Goal: Transaction & Acquisition: Purchase product/service

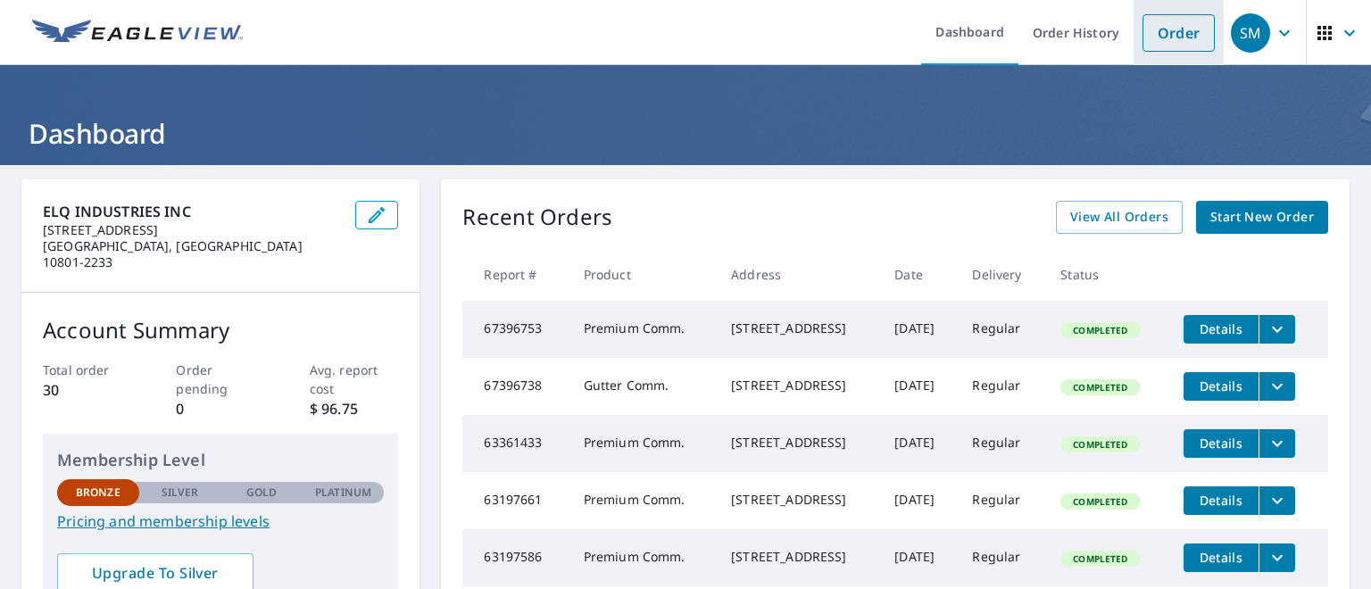
click at [1160, 26] on link "Order" at bounding box center [1179, 33] width 72 height 38
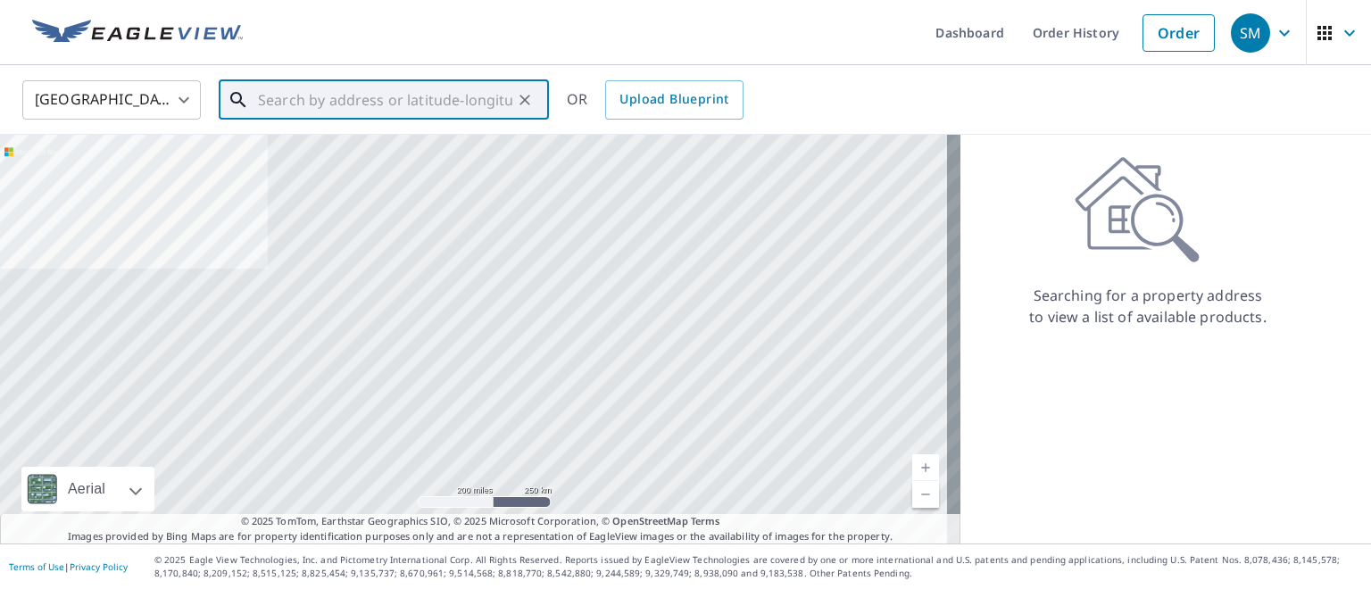
click at [426, 96] on input "text" at bounding box center [385, 100] width 254 height 50
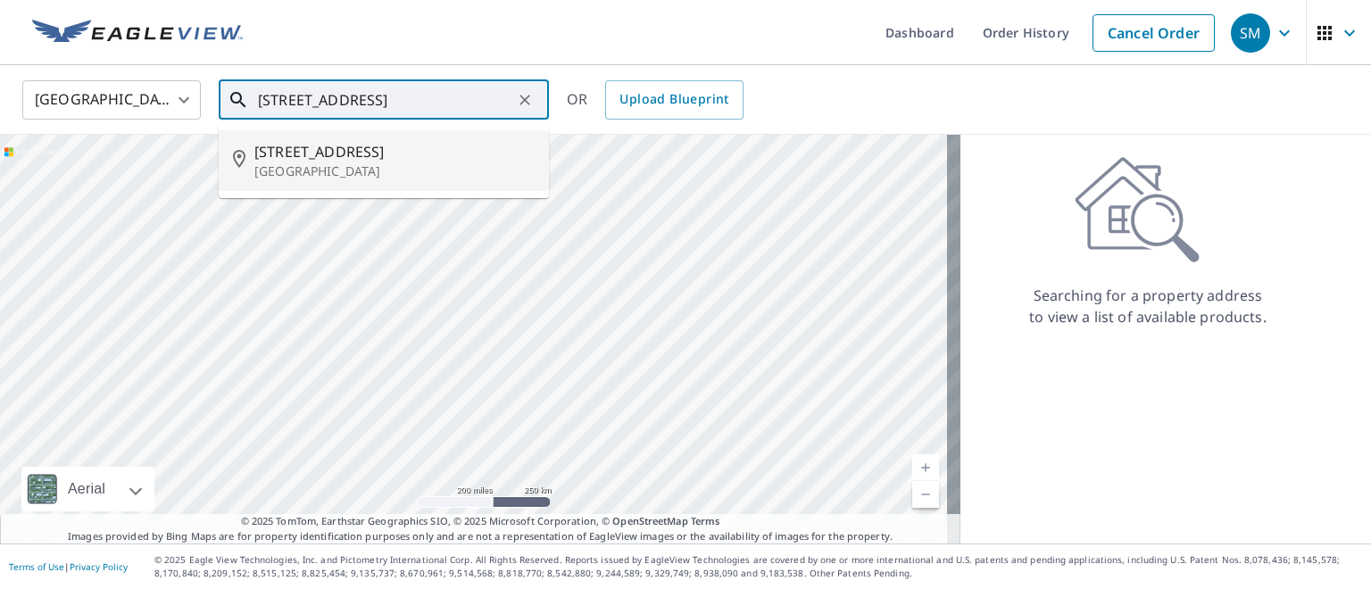
click at [357, 156] on span "[STREET_ADDRESS]" at bounding box center [394, 151] width 280 height 21
type input "[STREET_ADDRESS]"
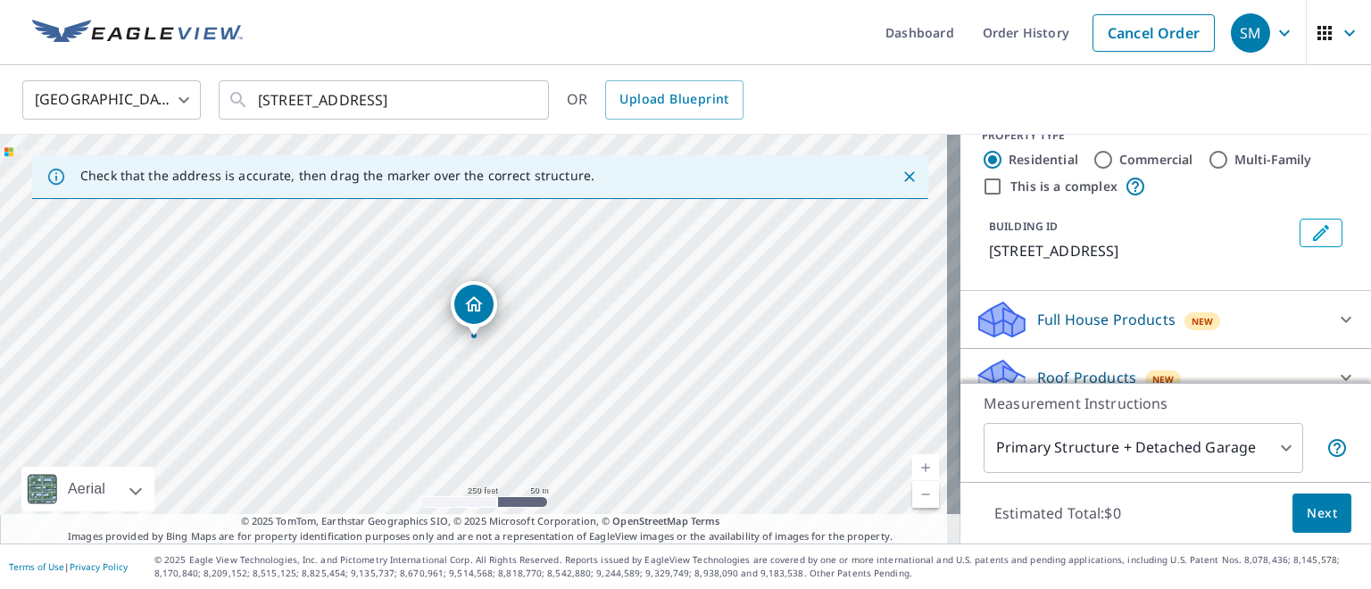
scroll to position [13, 0]
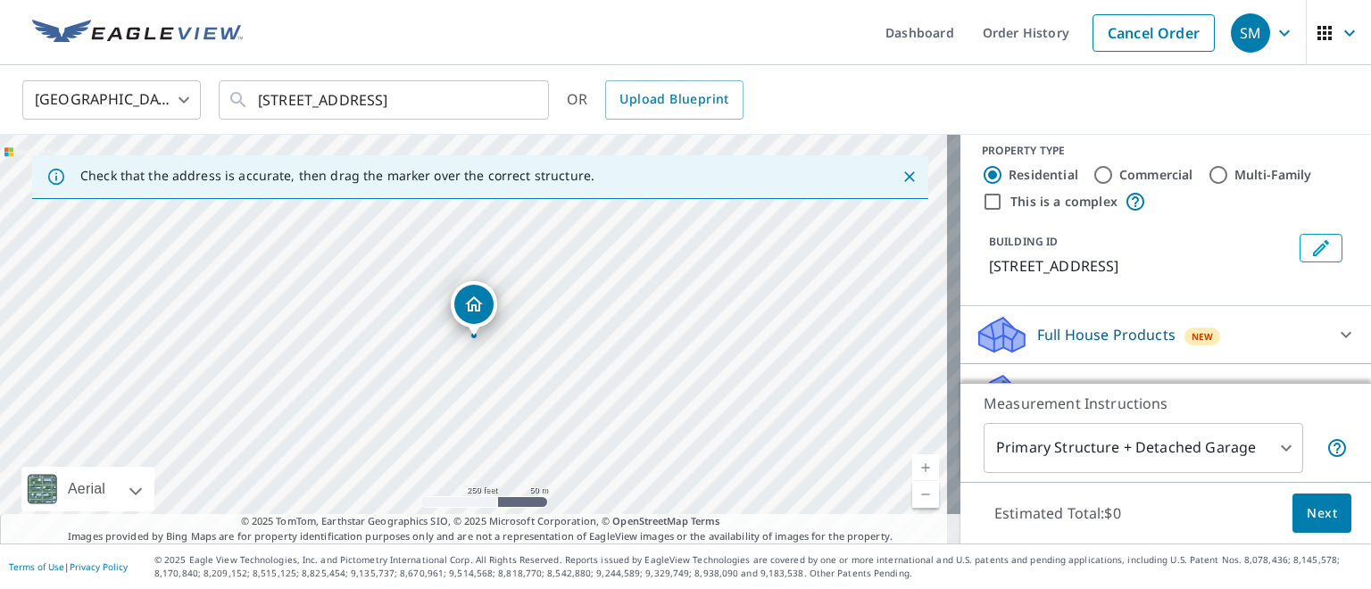
click at [1140, 177] on label "Commercial" at bounding box center [1157, 175] width 74 height 18
click at [1114, 177] on input "Commercial" at bounding box center [1103, 174] width 21 height 21
radio input "true"
type input "4"
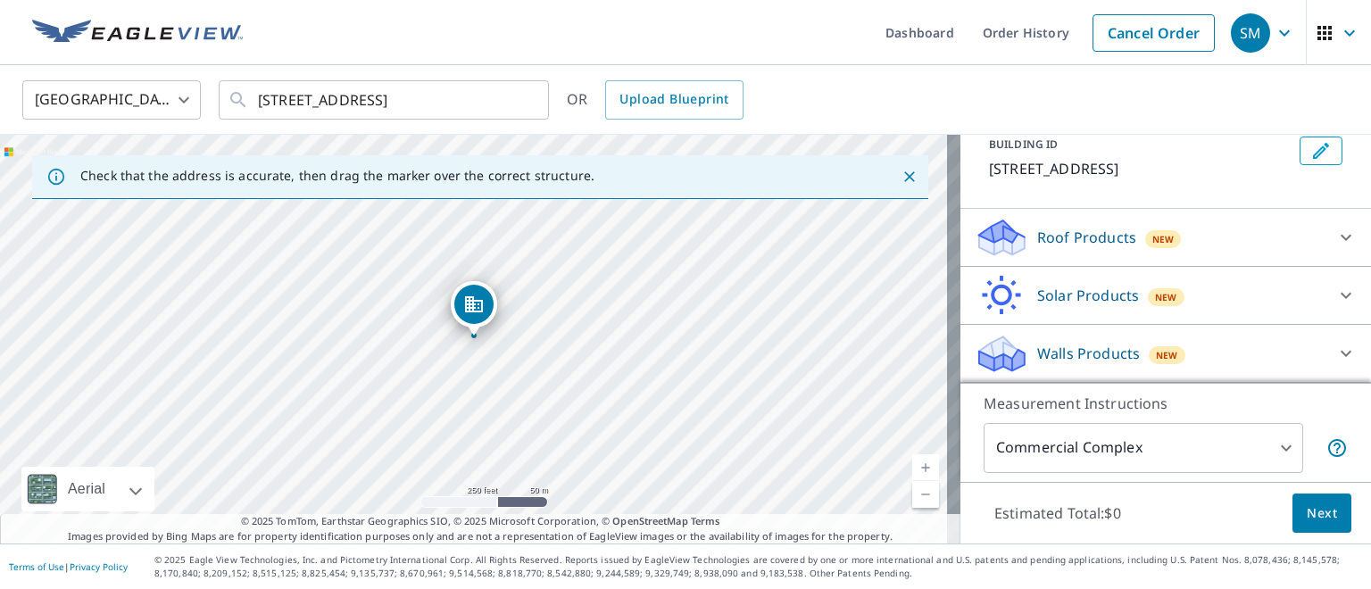
scroll to position [131, 0]
click at [1341, 237] on icon at bounding box center [1346, 238] width 11 height 6
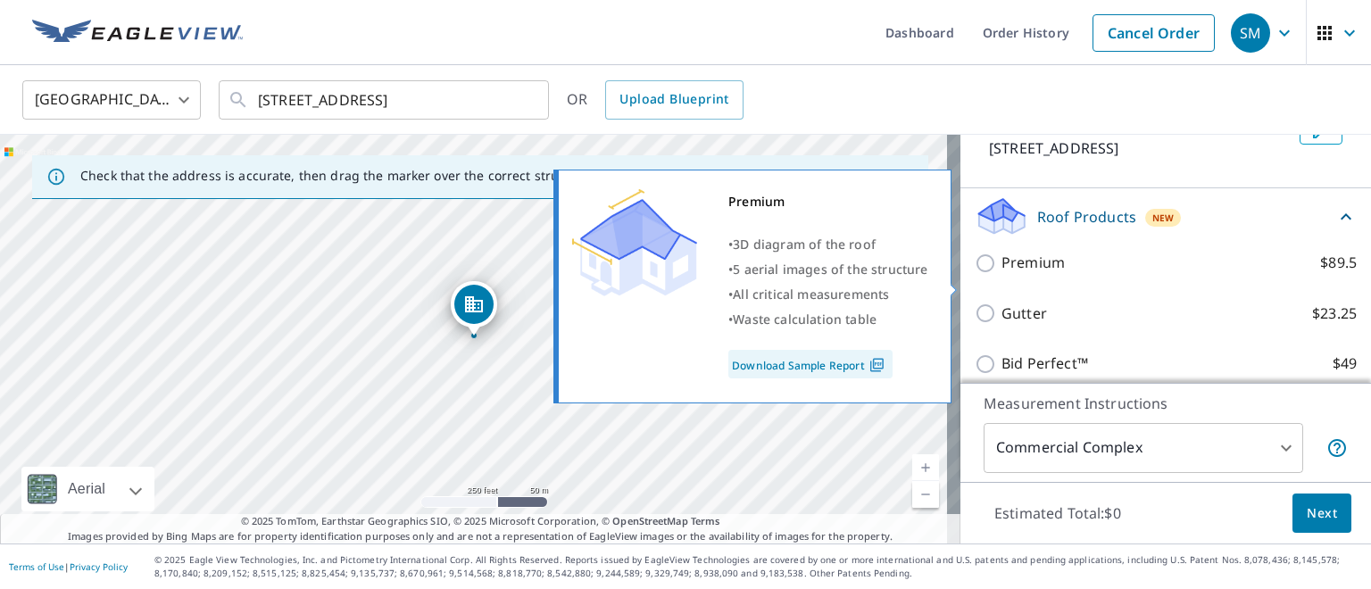
click at [975, 274] on input "Premium $89.5" at bounding box center [988, 263] width 27 height 21
checkbox input "true"
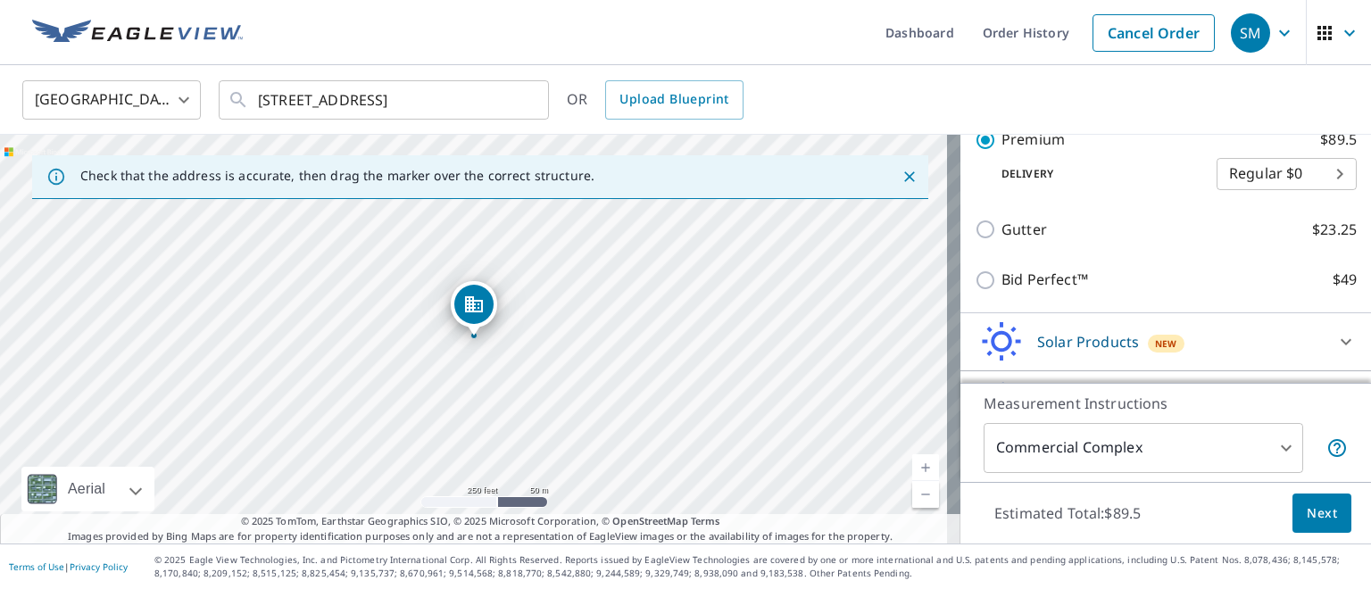
scroll to position [286, 0]
click at [1310, 189] on body "SM SM Dashboard Order History Cancel Order SM [GEOGRAPHIC_DATA] [GEOGRAPHIC_DAT…" at bounding box center [685, 294] width 1371 height 589
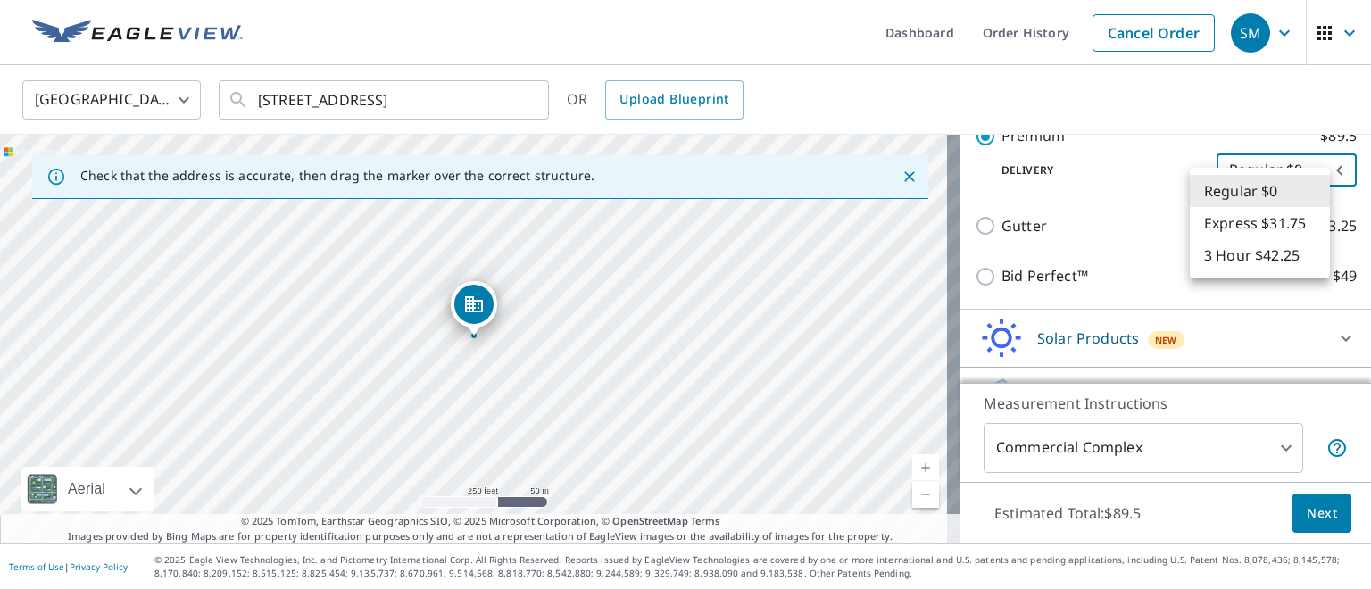
click at [1075, 250] on div at bounding box center [685, 294] width 1371 height 589
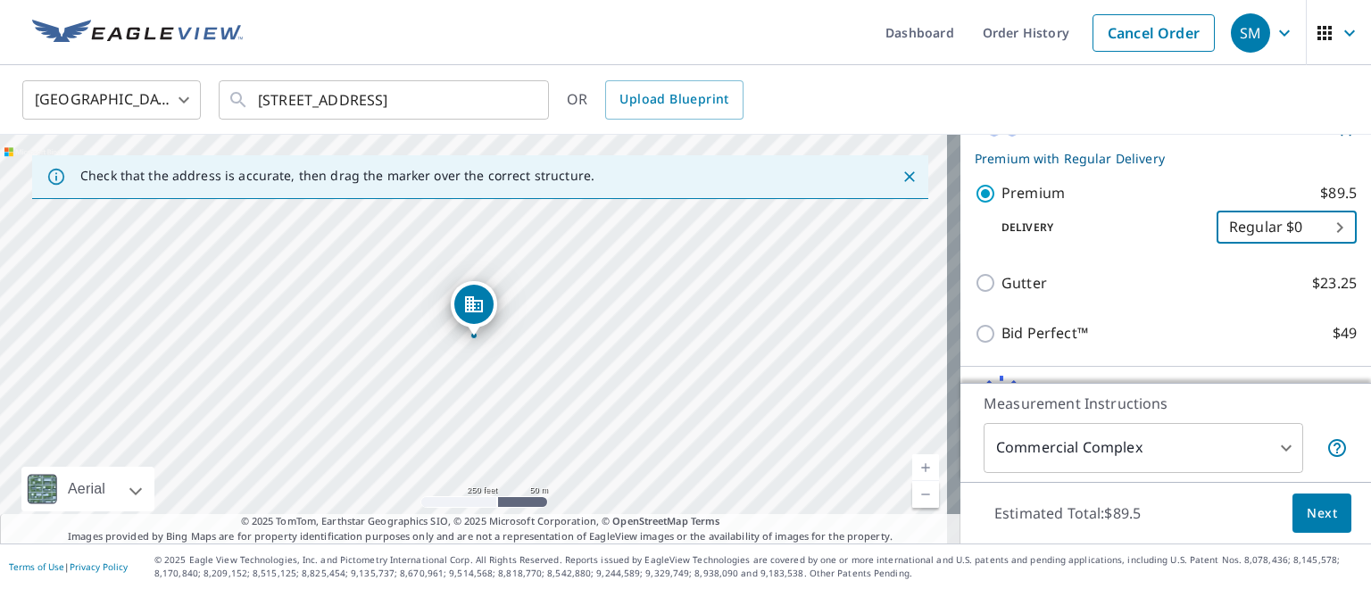
scroll to position [182, 0]
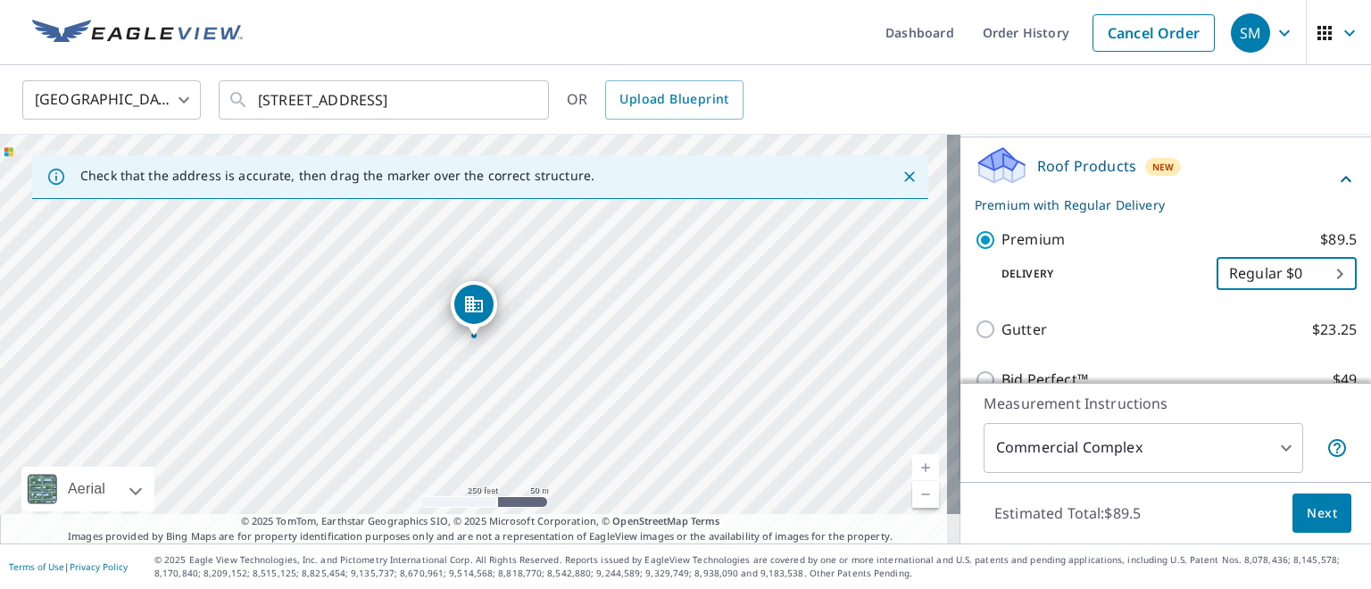
click at [1336, 190] on icon at bounding box center [1346, 179] width 21 height 21
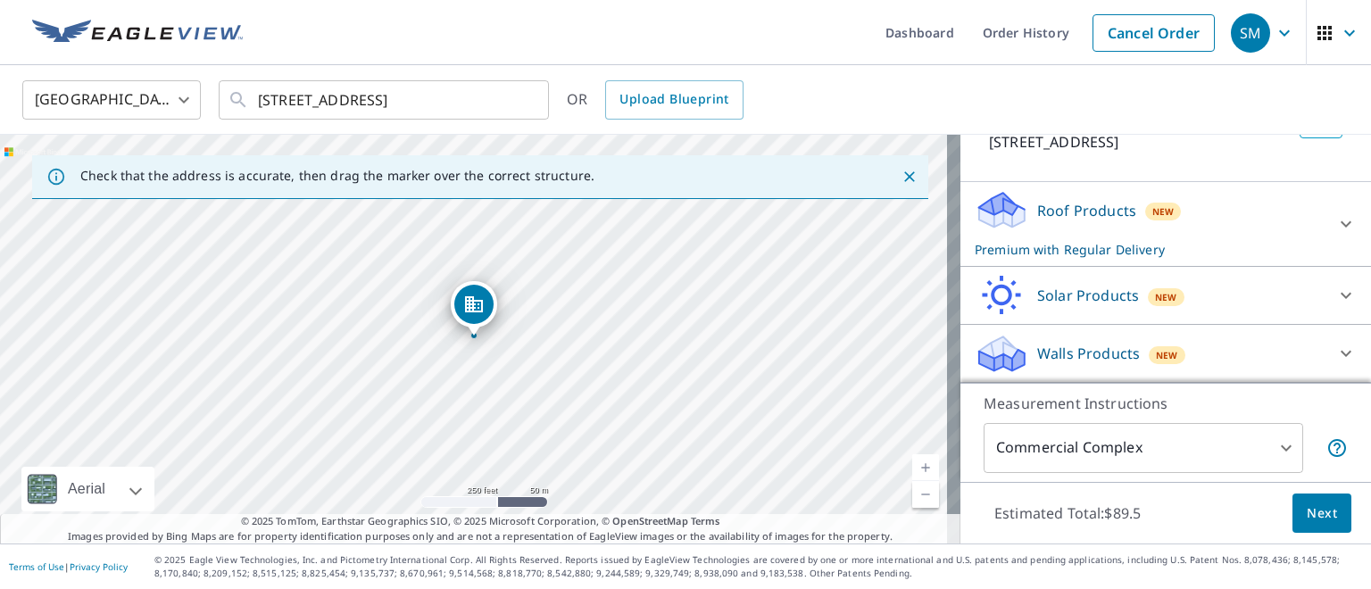
scroll to position [157, 0]
click at [1307, 524] on span "Next" at bounding box center [1322, 514] width 30 height 22
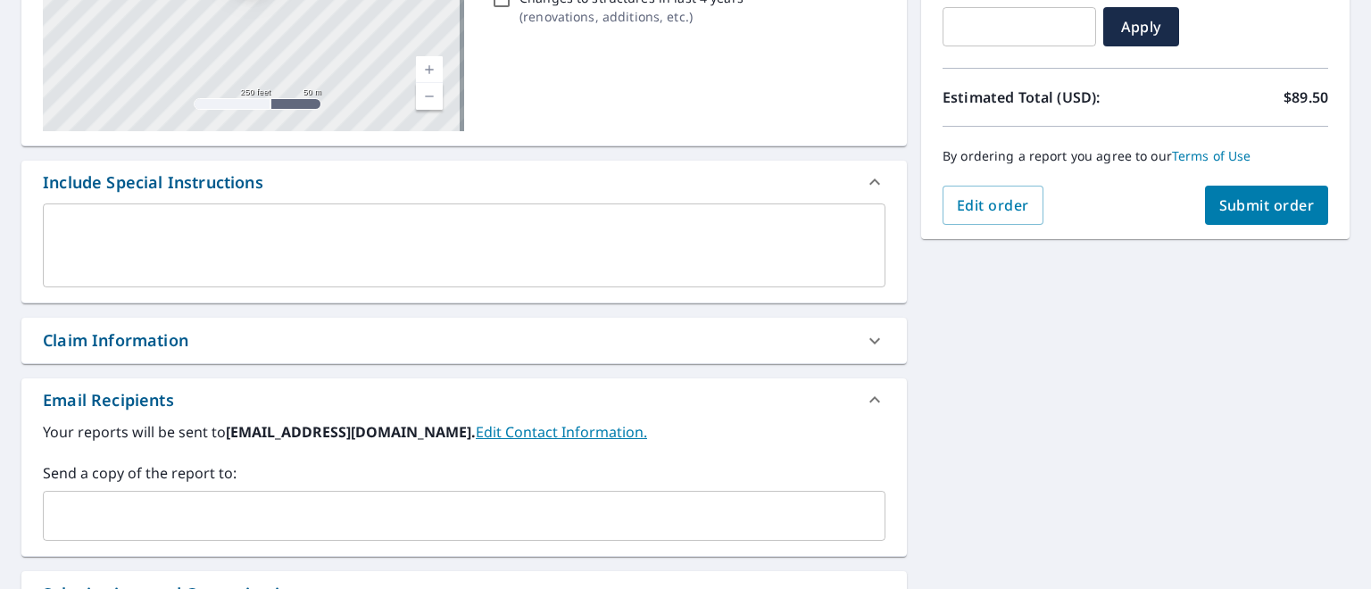
scroll to position [357, 0]
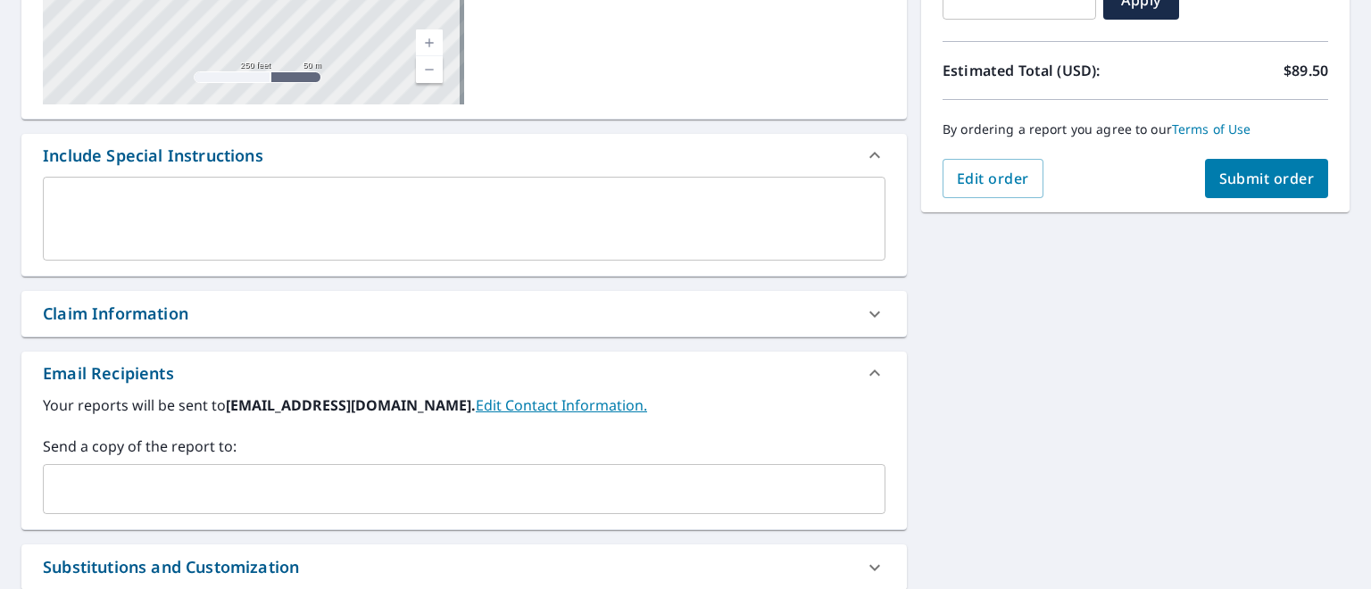
click at [256, 482] on input "text" at bounding box center [451, 489] width 800 height 34
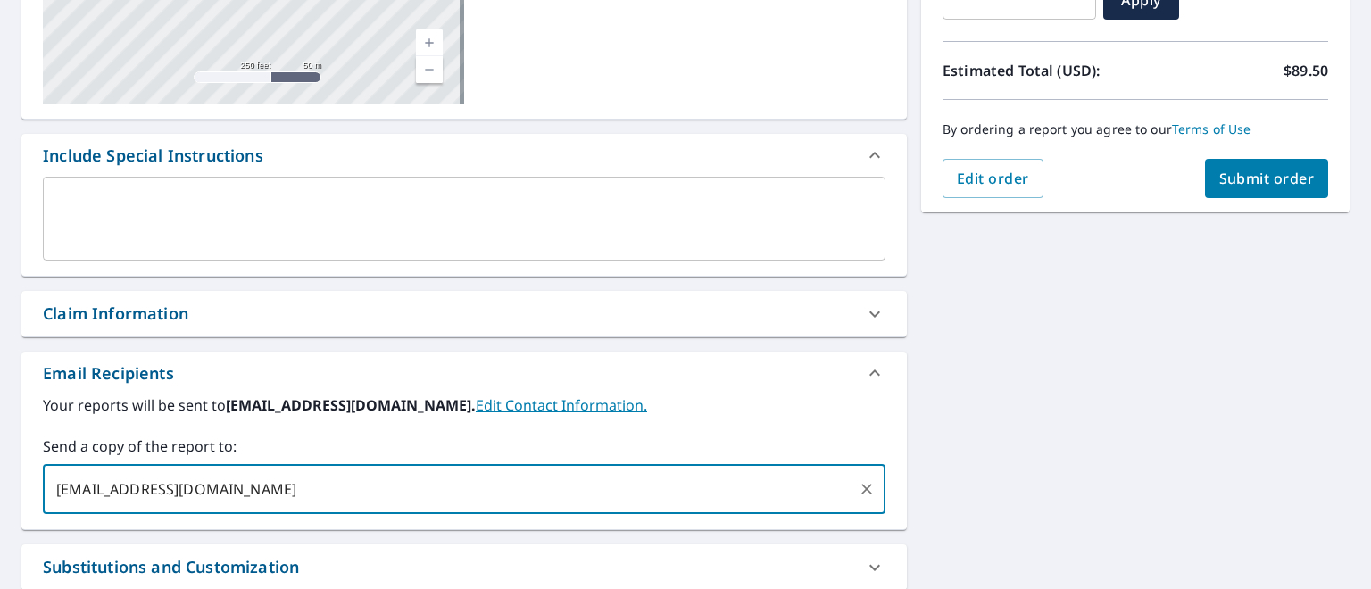
type input "[EMAIL_ADDRESS][DOMAIN_NAME],"
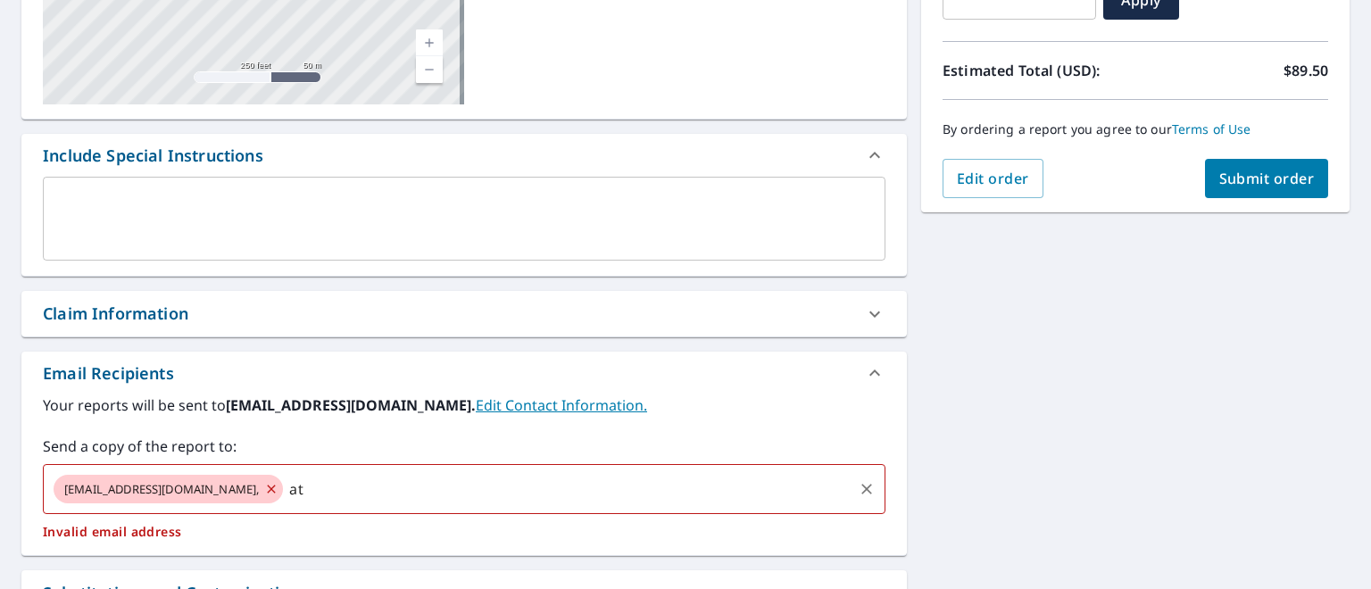
type input "a"
click at [1003, 374] on div "[STREET_ADDRESS] A standard road map Aerial A detailed look from above Labels L…" at bounding box center [685, 277] width 1371 height 939
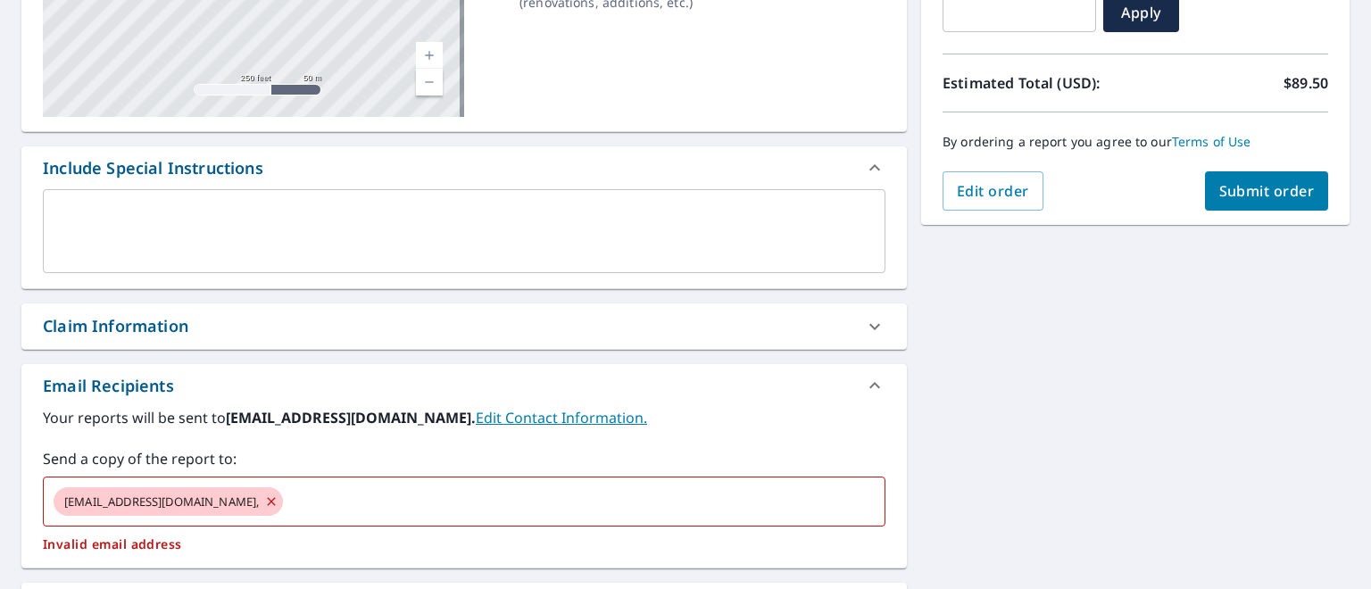
scroll to position [309, 0]
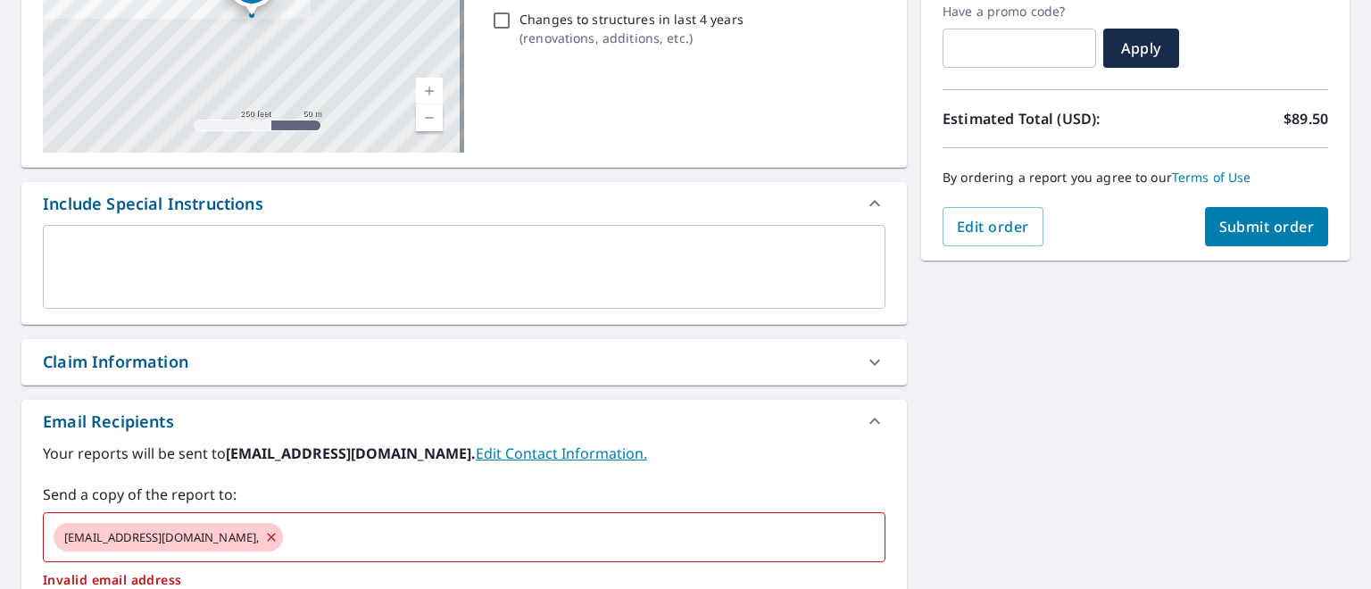
click at [1252, 221] on span "Submit order" at bounding box center [1268, 227] width 96 height 20
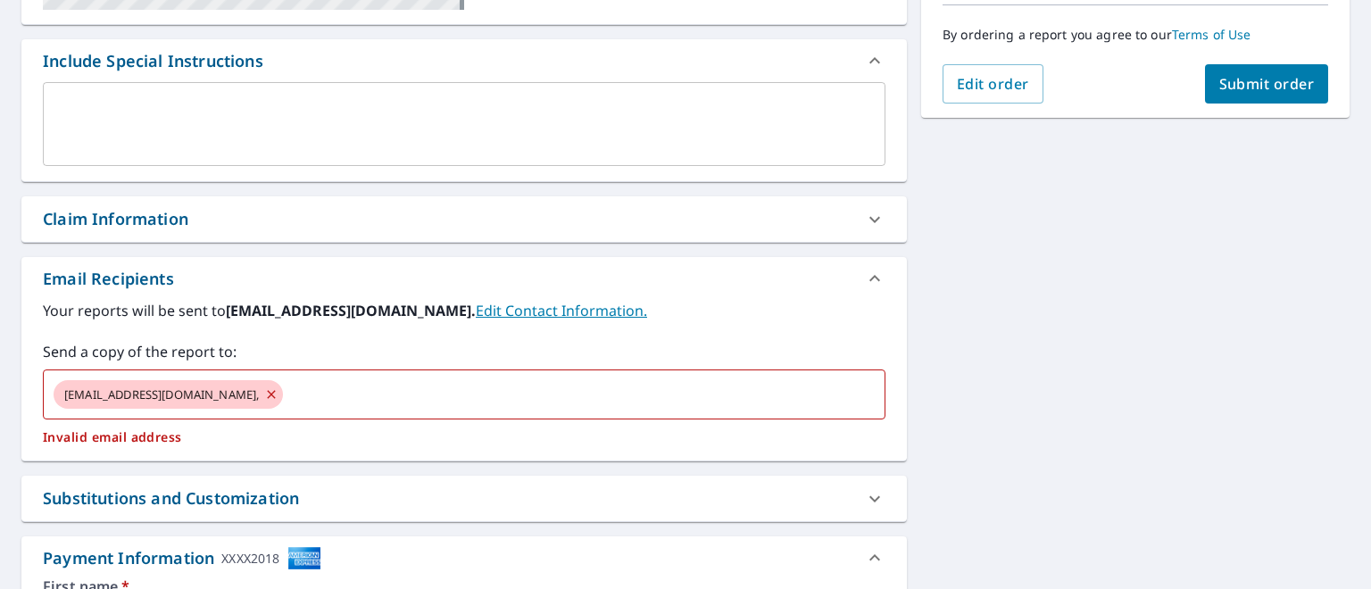
scroll to position [488, 0]
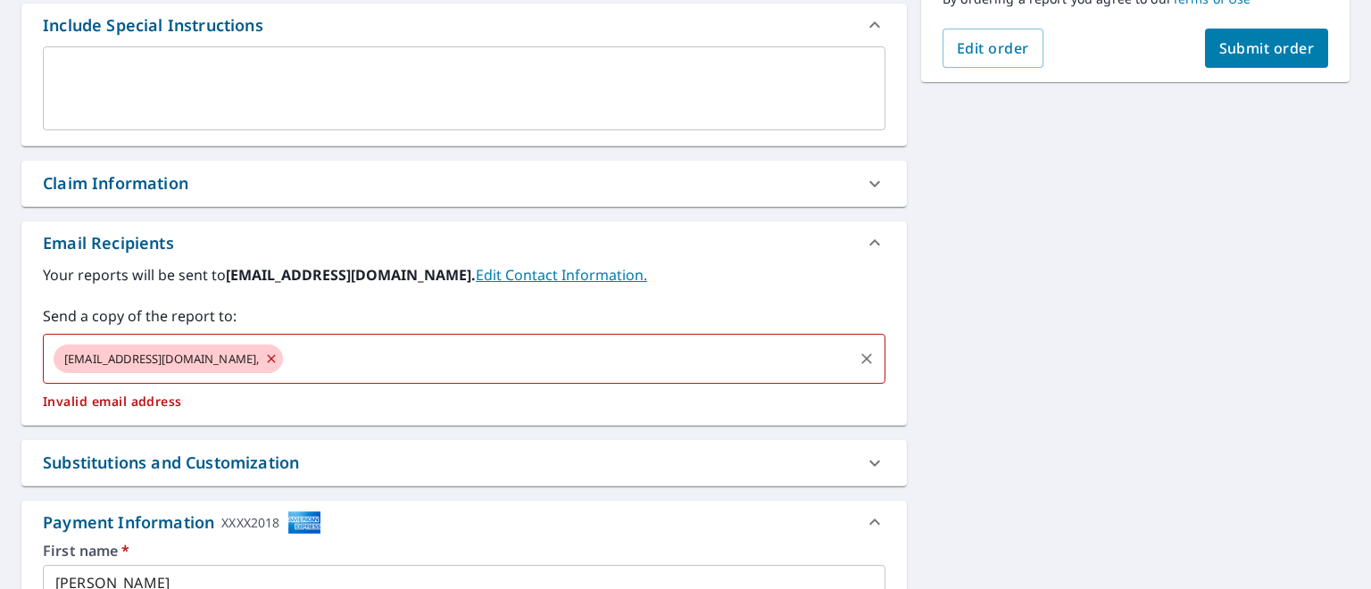
click at [264, 360] on icon at bounding box center [271, 359] width 14 height 20
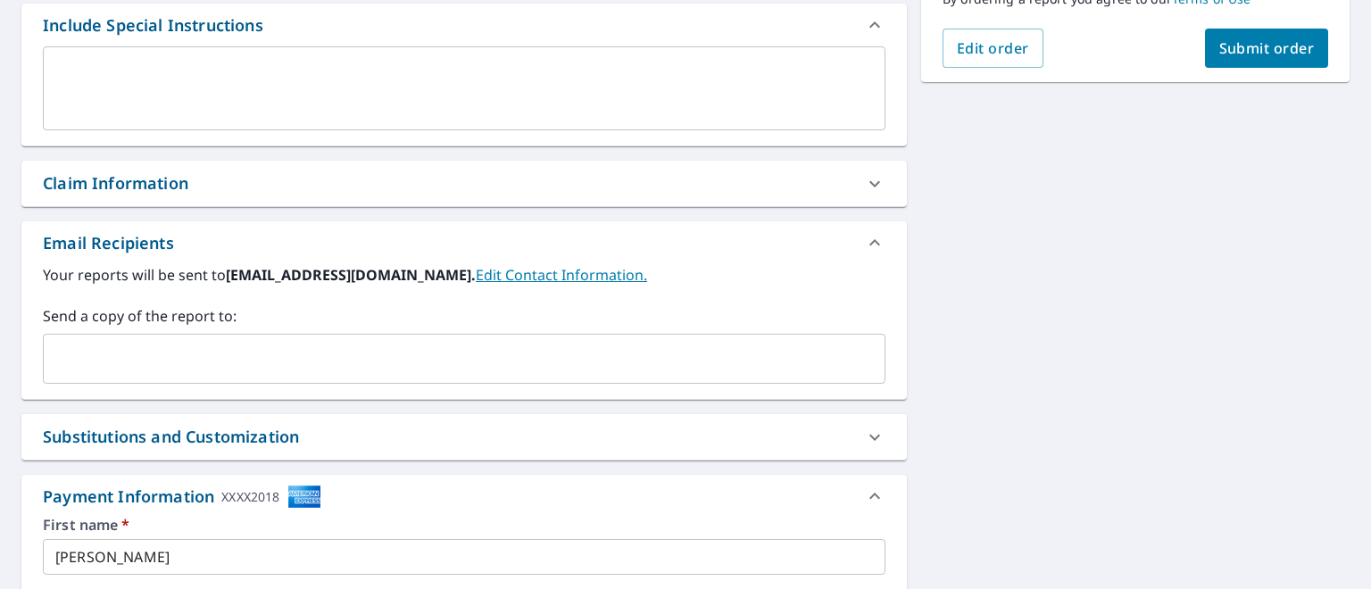
click at [246, 360] on input "text" at bounding box center [451, 359] width 800 height 34
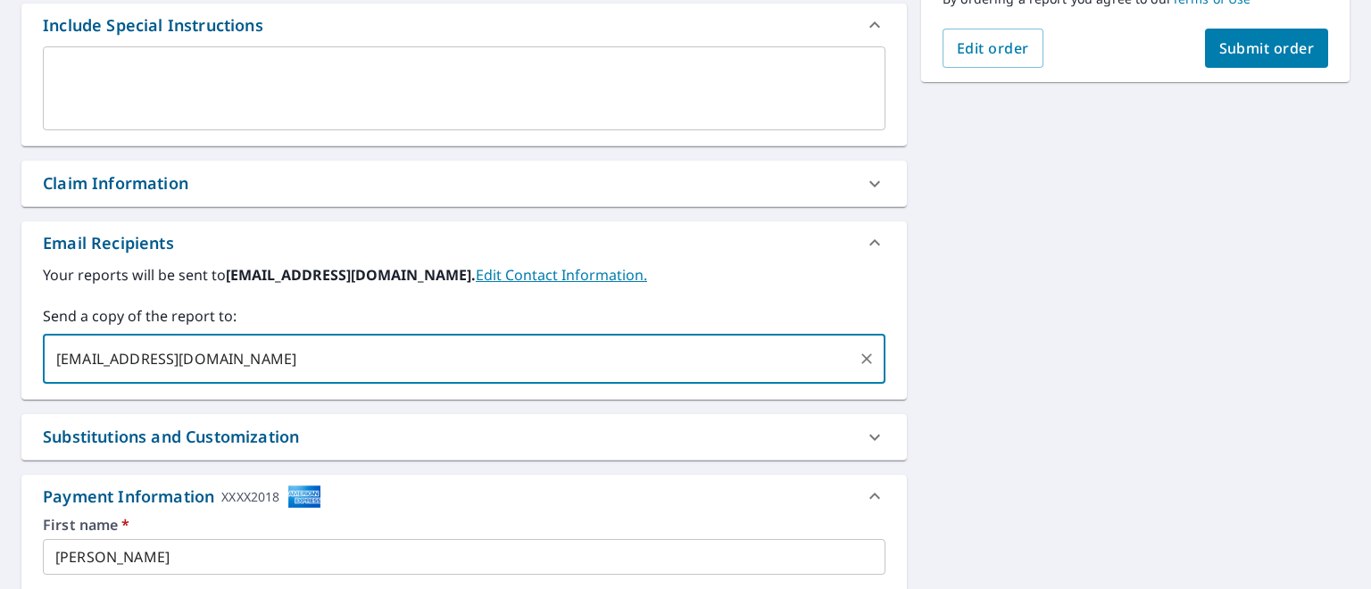
type input "[EMAIL_ADDRESS][DOMAIN_NAME]"
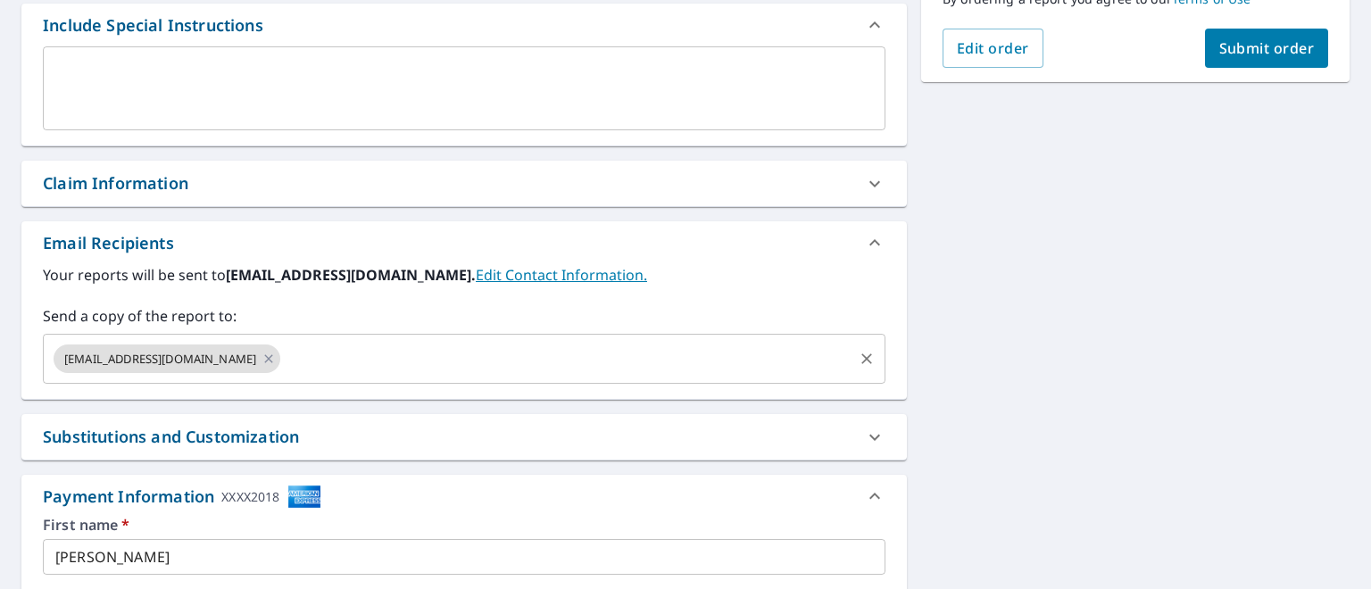
click at [800, 305] on label "Send a copy of the report to:" at bounding box center [464, 315] width 843 height 21
click at [1220, 53] on span "Submit order" at bounding box center [1268, 48] width 96 height 20
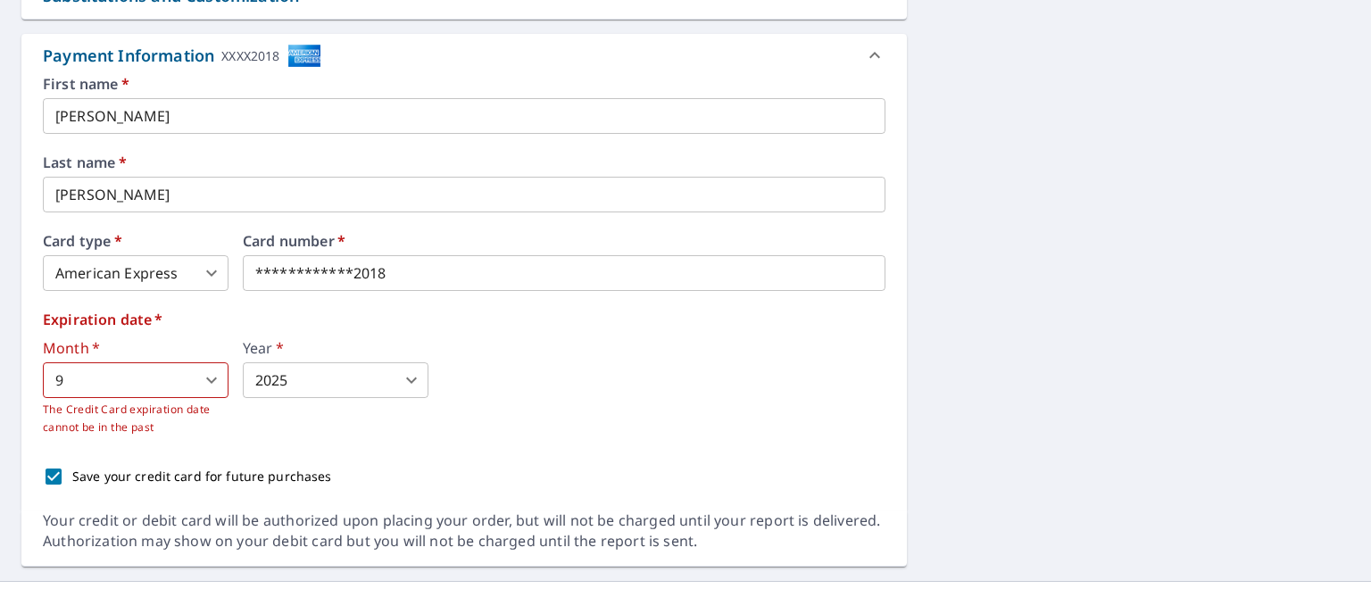
scroll to position [832, 0]
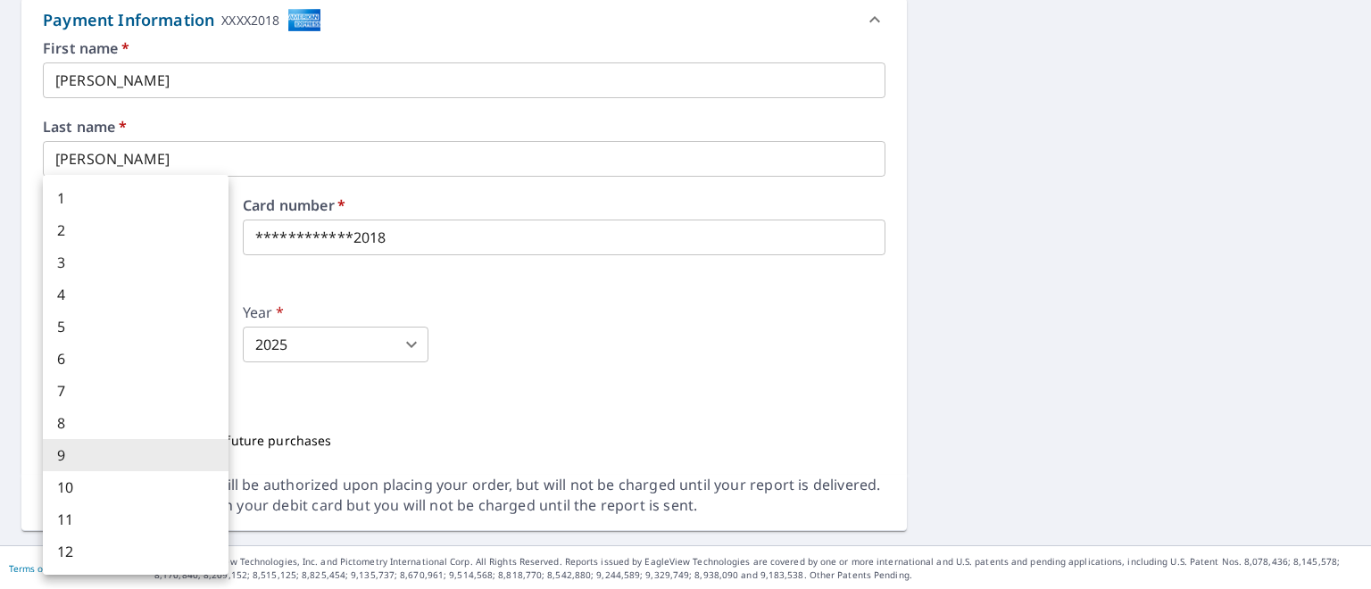
click at [214, 345] on body "SM SM Dashboard Order History Cancel Order SM Dashboard / Finalize Order Finali…" at bounding box center [685, 294] width 1371 height 589
click at [336, 396] on div at bounding box center [685, 294] width 1371 height 589
click at [213, 341] on body "SM SM Dashboard Order History Cancel Order SM Dashboard / Finalize Order Finali…" at bounding box center [685, 294] width 1371 height 589
click at [514, 269] on div at bounding box center [685, 294] width 1371 height 589
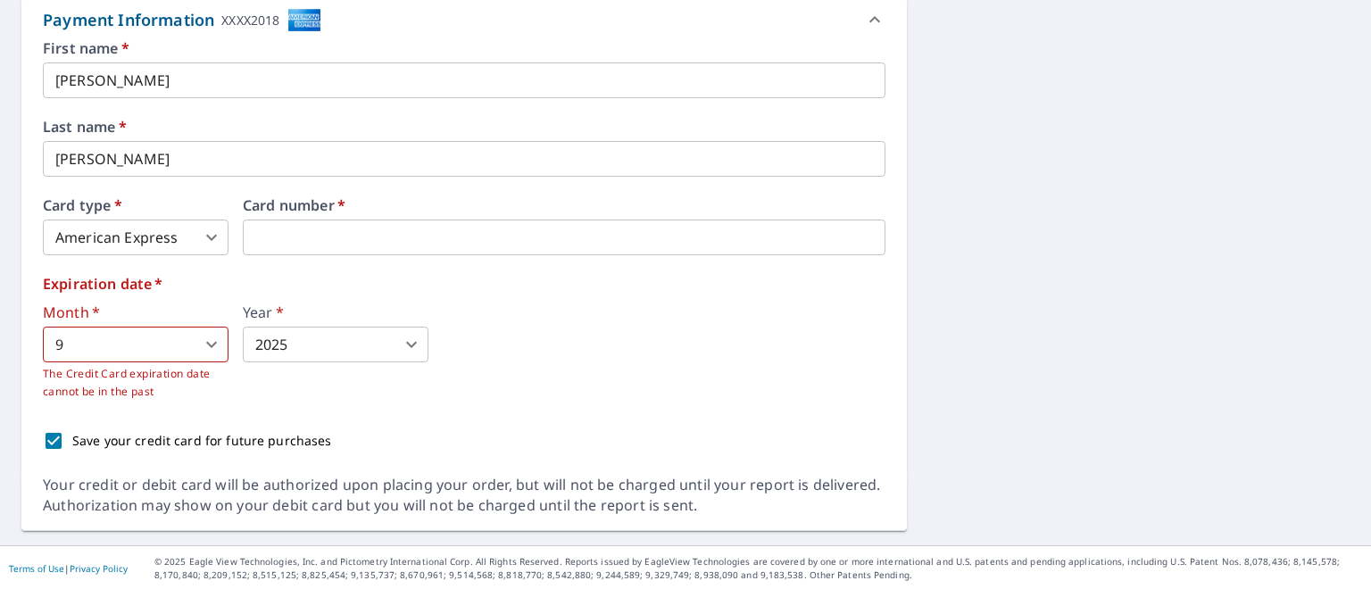
click at [221, 277] on label "Expiration date   *" at bounding box center [464, 284] width 843 height 14
click at [166, 349] on body "SM SM Dashboard Order History Cancel Order SM Dashboard / Finalize Order Finali…" at bounding box center [685, 294] width 1371 height 589
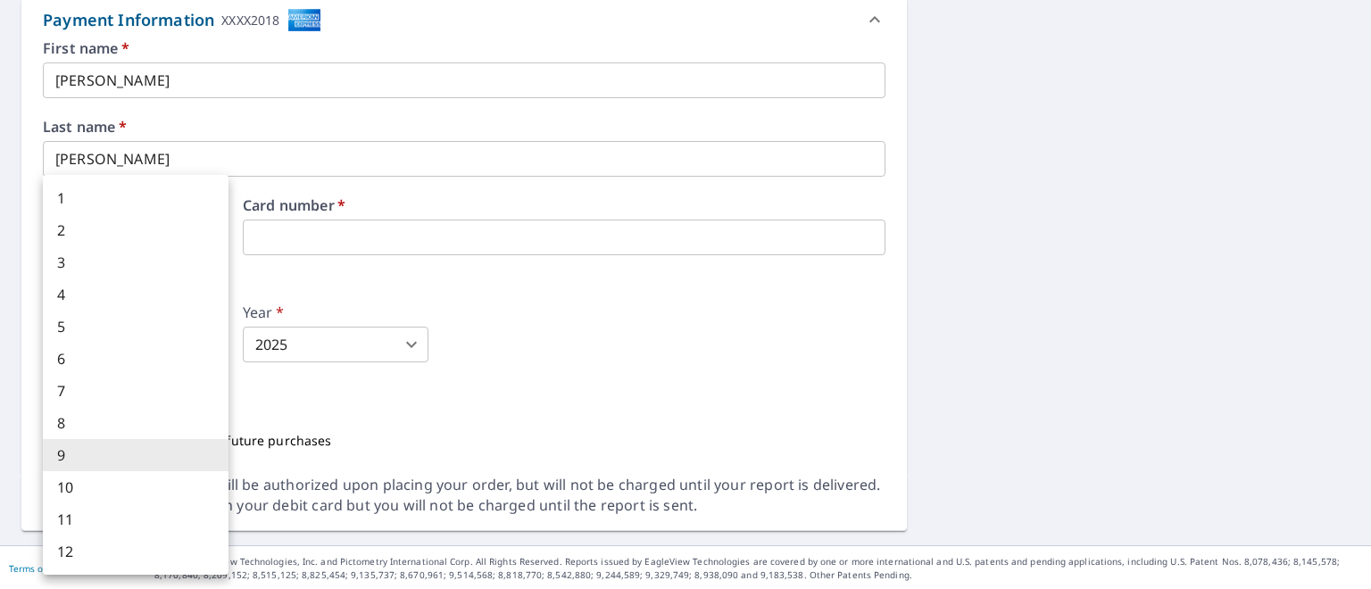
click at [93, 488] on li "10" at bounding box center [136, 487] width 186 height 32
type input "10"
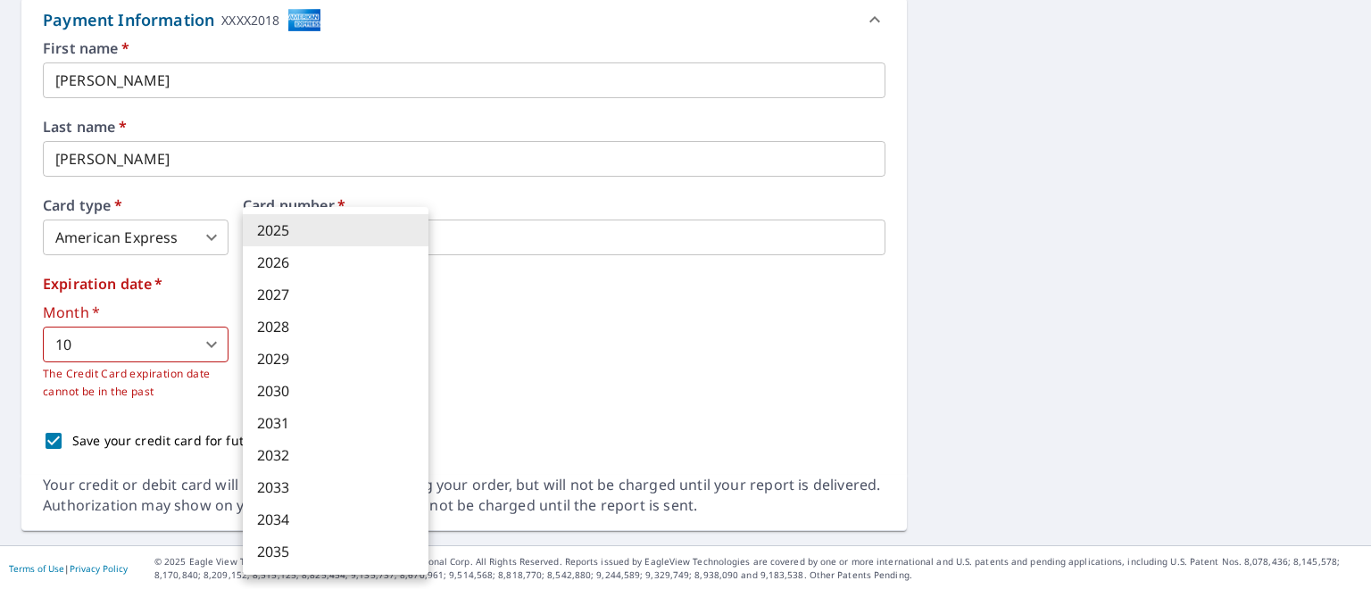
click at [307, 346] on body "SM SM Dashboard Order History Cancel Order SM Dashboard / Finalize Order Finali…" at bounding box center [685, 294] width 1371 height 589
click at [310, 338] on li "2028" at bounding box center [336, 327] width 186 height 32
type input "2028"
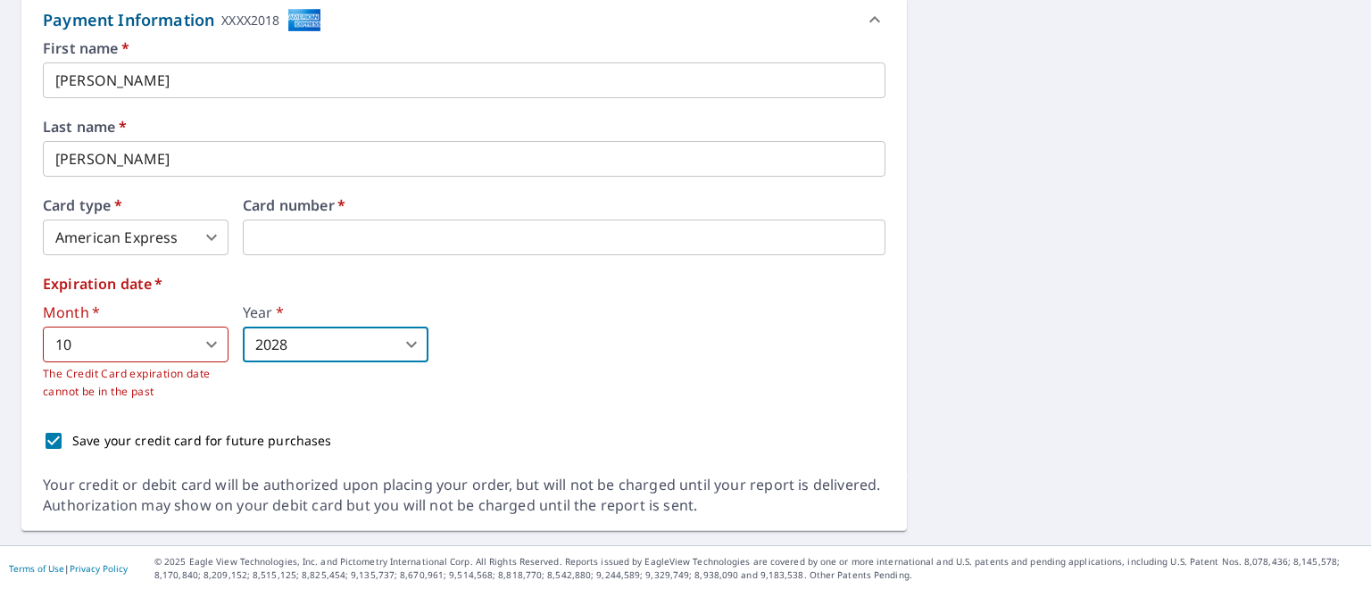
click at [611, 288] on label "Expiration date   *" at bounding box center [464, 284] width 843 height 14
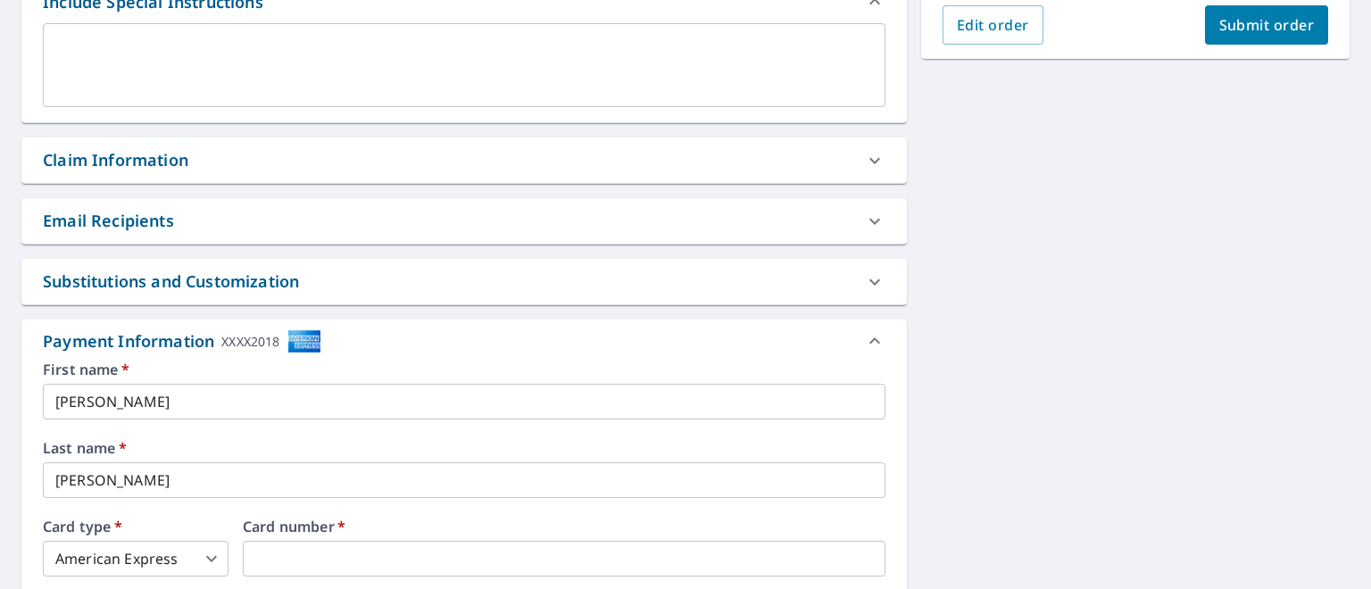
scroll to position [475, 0]
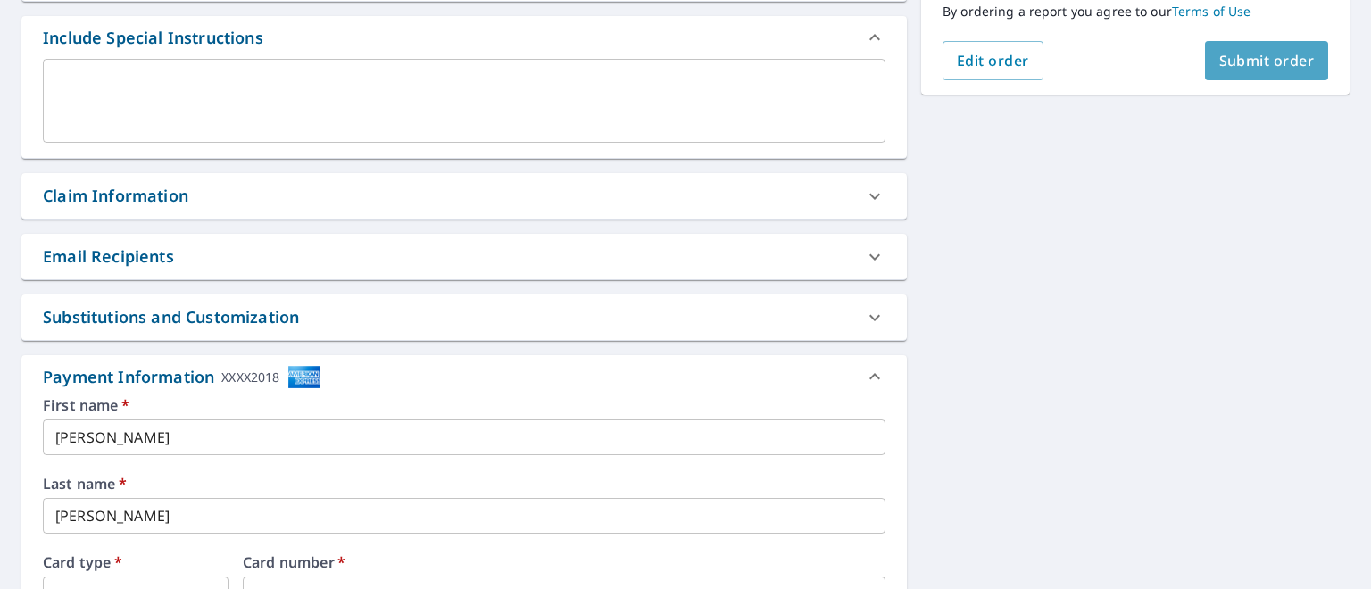
click at [1231, 57] on span "Submit order" at bounding box center [1268, 61] width 96 height 20
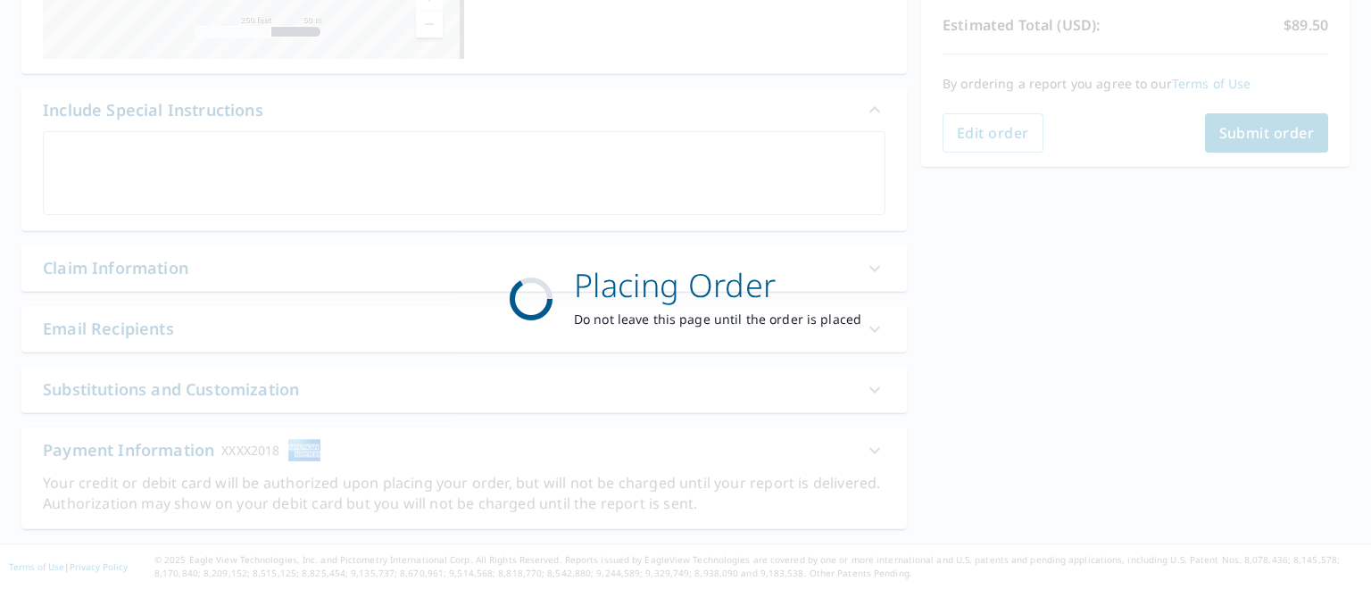
scroll to position [401, 0]
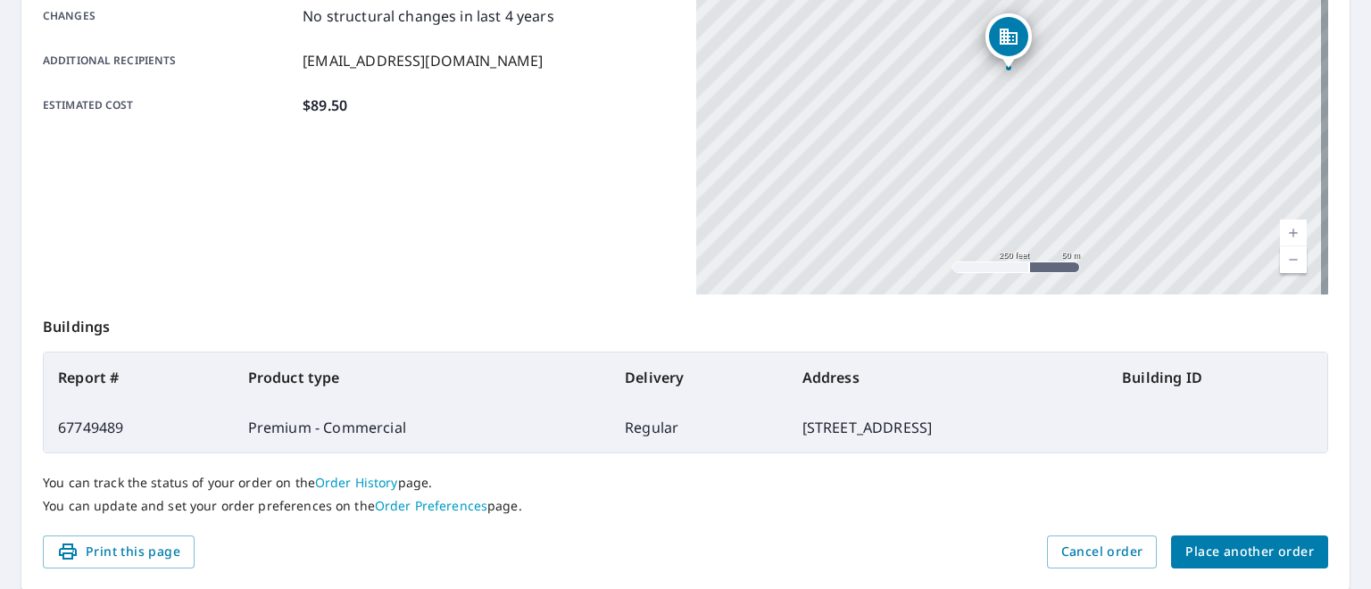
click at [561, 200] on div "Product type Premium - Commercial Delivery method Regular Delivery by [DATE] 6:…" at bounding box center [359, 71] width 632 height 446
